Goal: Information Seeking & Learning: Compare options

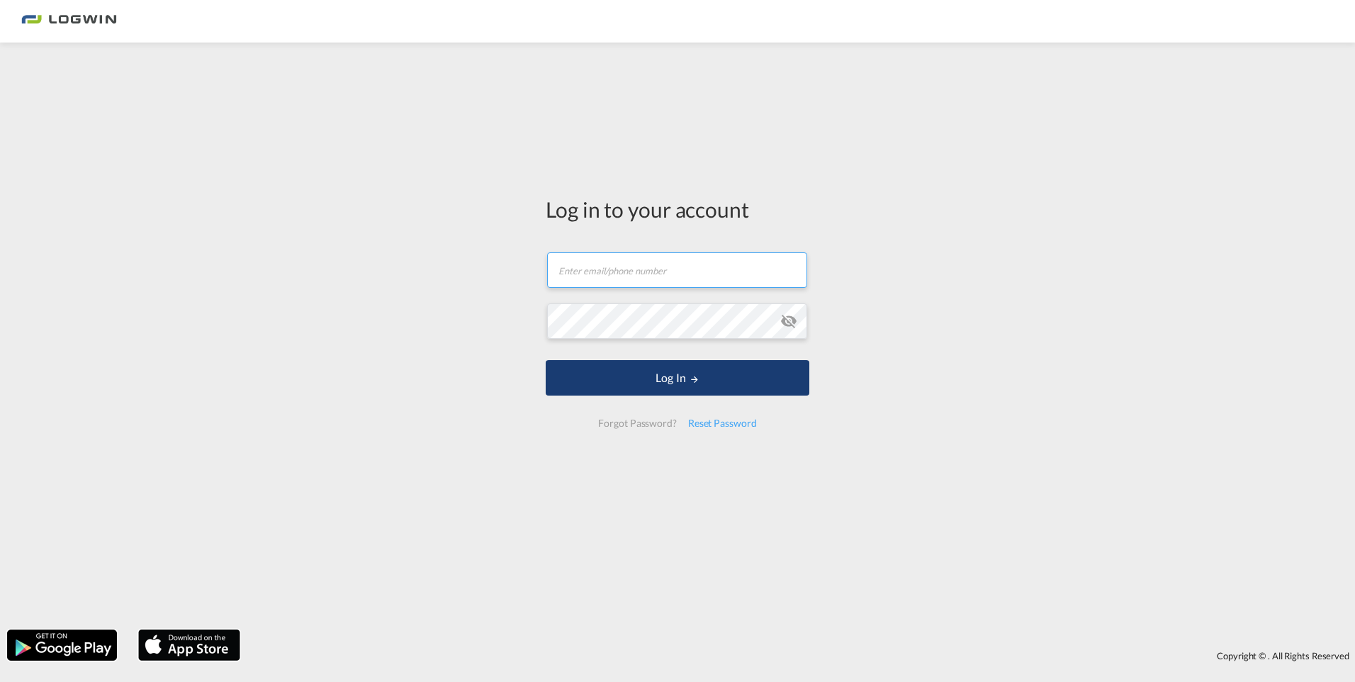
type input "florian.harrer@logwin-logistics.com"
click at [675, 373] on button "Log In" at bounding box center [678, 377] width 264 height 35
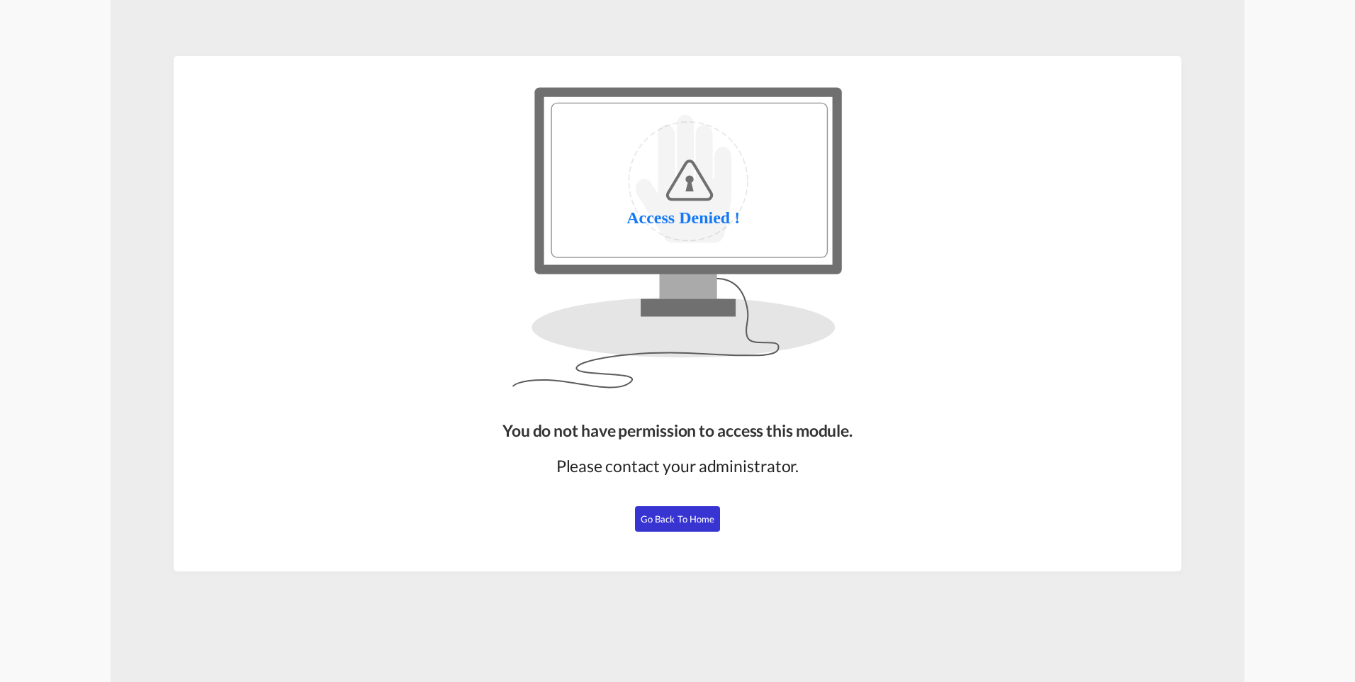
click at [680, 523] on span "Go Back to Home" at bounding box center [678, 518] width 74 height 11
